Goal: Navigation & Orientation: Find specific page/section

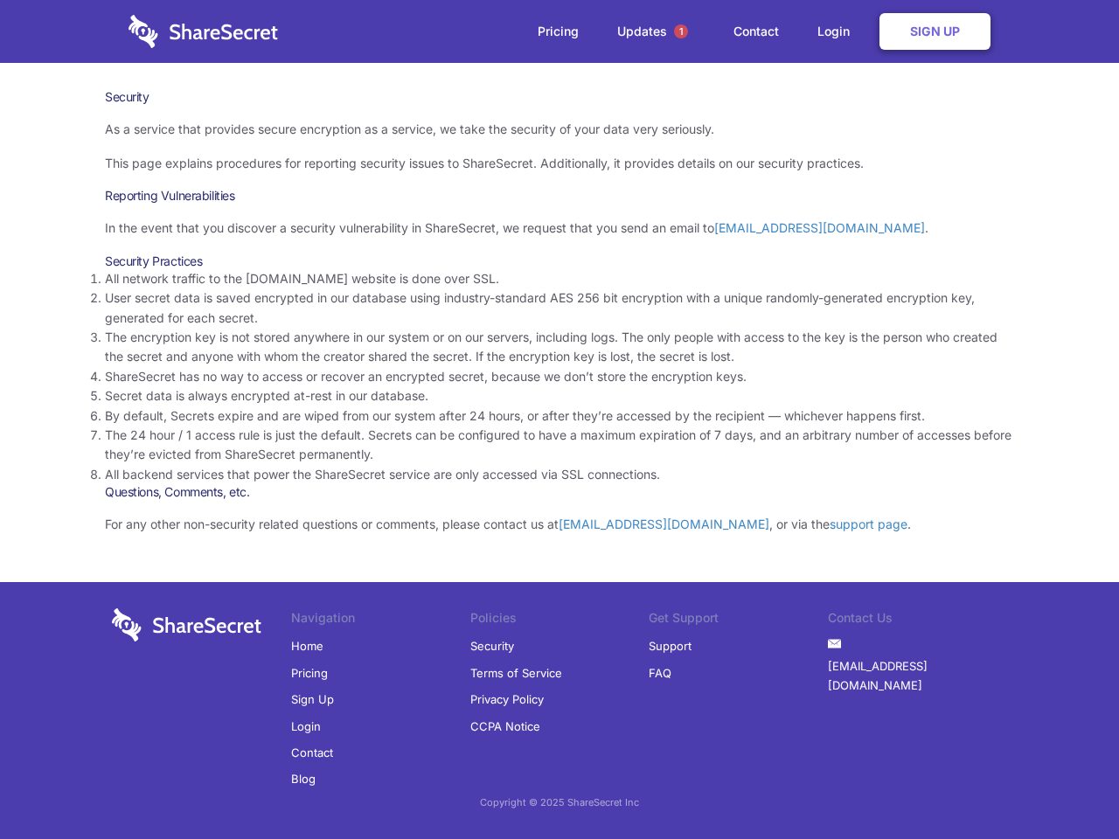
click at [559, 419] on li "By default, Secrets expire and are wiped from our system after 24 hours, or aft…" at bounding box center [559, 415] width 909 height 19
click at [681, 31] on span "1" at bounding box center [681, 31] width 14 height 14
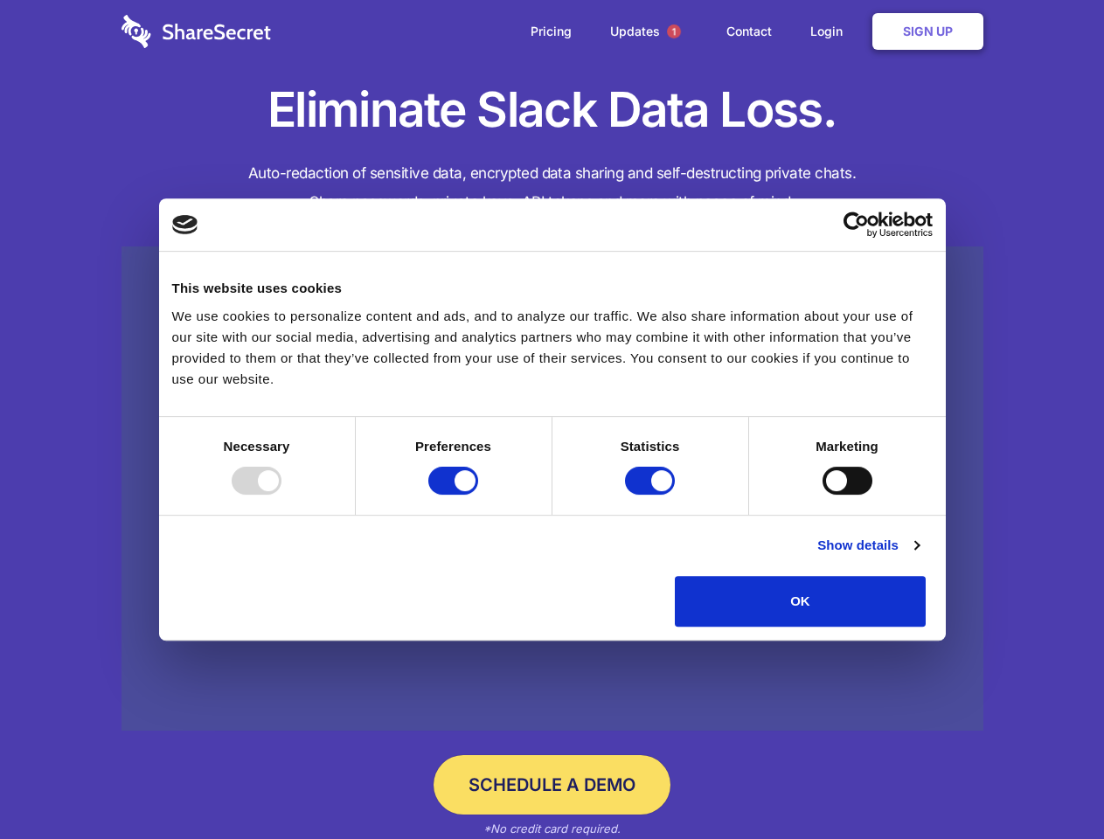
click at [281, 495] on div at bounding box center [257, 481] width 50 height 28
click at [478, 495] on input "Preferences" at bounding box center [453, 481] width 50 height 28
checkbox input "false"
click at [652, 495] on input "Statistics" at bounding box center [650, 481] width 50 height 28
checkbox input "false"
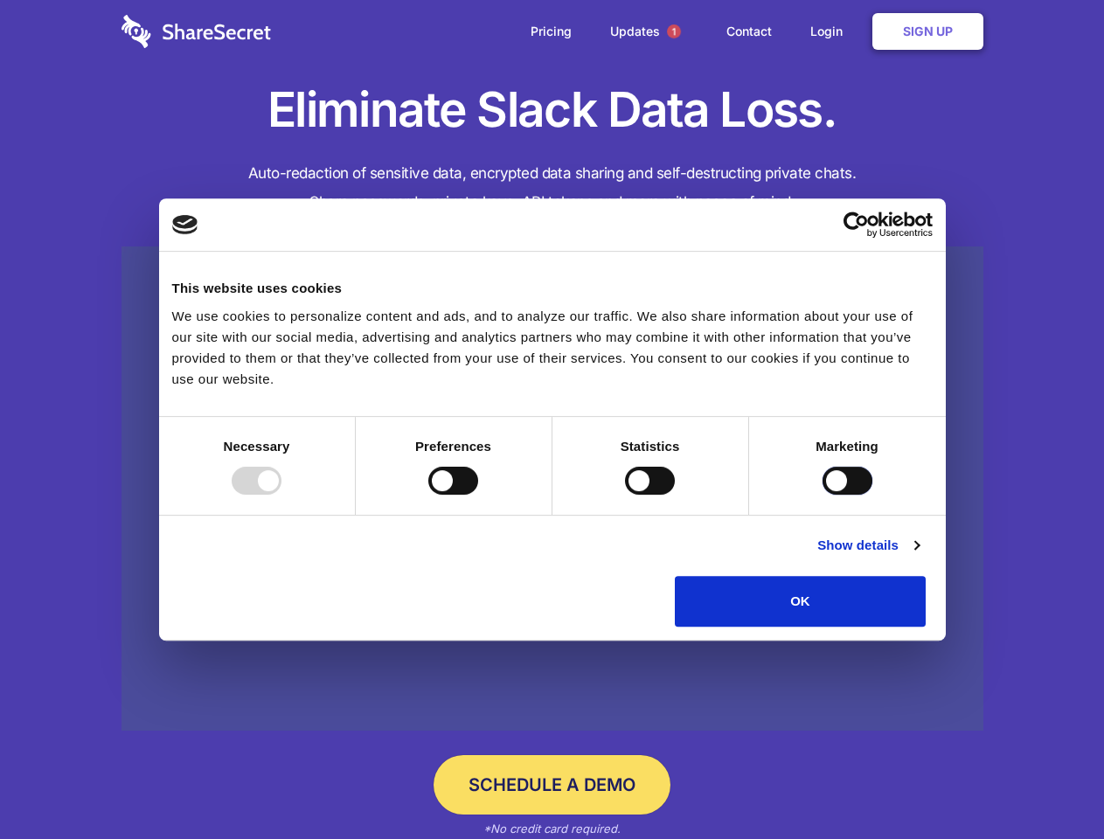
click at [822, 495] on input "Marketing" at bounding box center [847, 481] width 50 height 28
checkbox input "true"
click at [918, 556] on link "Show details" at bounding box center [867, 545] width 101 height 21
click at [0, 0] on li "Necessary 7 Necessary cookies help make a website usable by enabling basic func…" at bounding box center [0, 0] width 0 height 0
click at [673, 31] on span "1" at bounding box center [674, 31] width 14 height 14
